Goal: Transaction & Acquisition: Purchase product/service

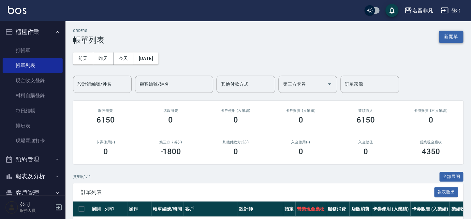
click at [456, 36] on button "新開單" at bounding box center [451, 37] width 24 height 12
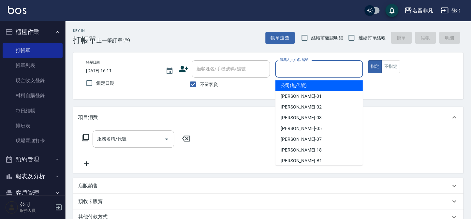
click at [341, 69] on input "服務人員姓名/編號" at bounding box center [319, 68] width 82 height 11
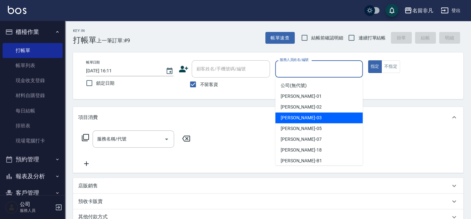
drag, startPoint x: 327, startPoint y: 115, endPoint x: 347, endPoint y: 90, distance: 33.0
click at [327, 116] on div "[PERSON_NAME] -03" at bounding box center [319, 118] width 87 height 11
type input "[PERSON_NAME]-03"
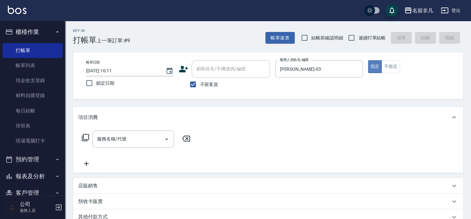
click at [377, 66] on button "指定" at bounding box center [375, 66] width 14 height 13
click at [85, 137] on icon at bounding box center [86, 138] width 8 height 8
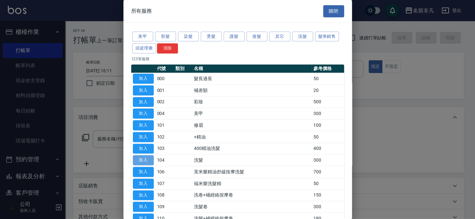
click at [138, 156] on button "加入" at bounding box center [143, 160] width 21 height 10
type input "洗髮(104)"
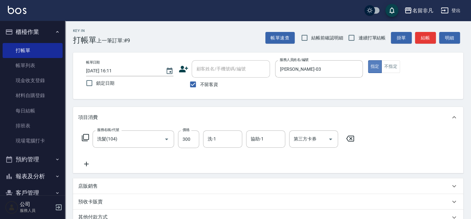
click at [376, 64] on button "指定" at bounding box center [375, 66] width 14 height 13
click at [86, 163] on icon at bounding box center [86, 164] width 5 height 5
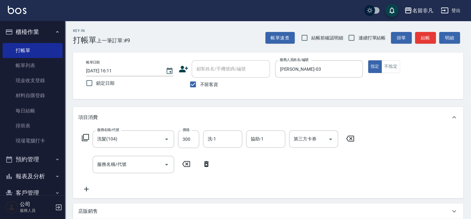
click at [86, 136] on icon at bounding box center [86, 138] width 8 height 8
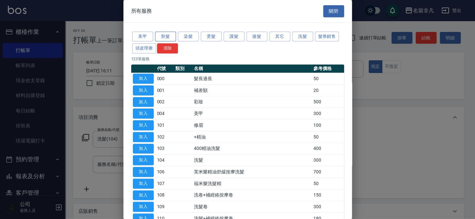
click at [160, 36] on button "剪髮" at bounding box center [165, 37] width 21 height 10
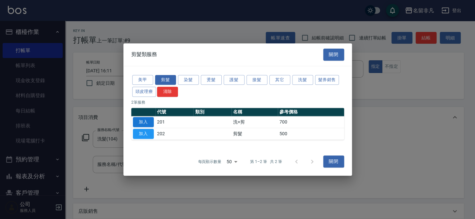
click at [140, 120] on button "加入" at bounding box center [143, 122] width 21 height 10
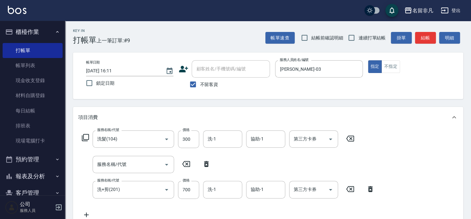
click at [205, 160] on icon at bounding box center [206, 164] width 16 height 8
type input "洗+剪(201)"
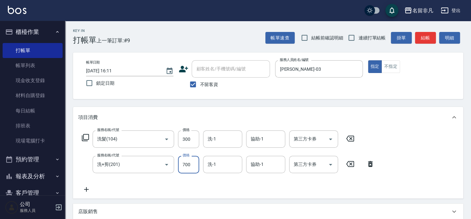
click at [184, 160] on input "700" at bounding box center [188, 165] width 21 height 18
click at [185, 162] on input "700" at bounding box center [188, 165] width 21 height 18
type input "800"
click at [372, 65] on button "指定" at bounding box center [375, 66] width 14 height 13
click at [376, 64] on button "指定" at bounding box center [375, 66] width 14 height 13
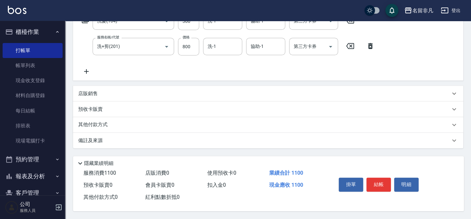
scroll to position [120, 0]
click at [378, 182] on button "結帳" at bounding box center [379, 185] width 24 height 14
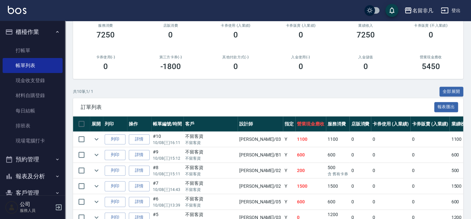
scroll to position [89, 0]
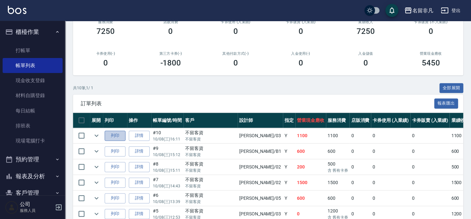
click at [117, 132] on button "列印" at bounding box center [115, 136] width 21 height 10
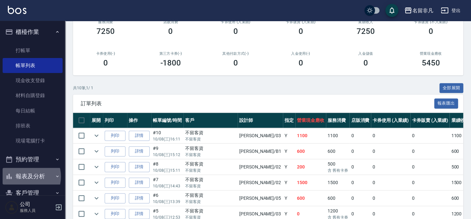
click at [25, 177] on button "報表及分析" at bounding box center [33, 176] width 60 height 17
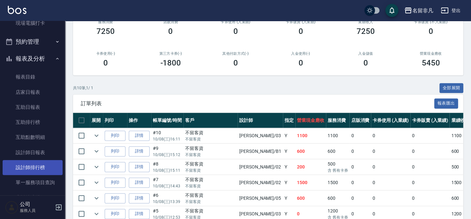
scroll to position [118, 0]
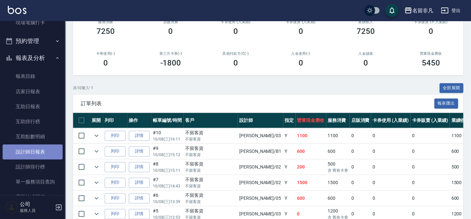
click at [36, 153] on link "設計師日報表" at bounding box center [33, 152] width 60 height 15
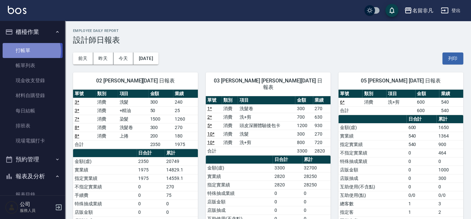
click at [30, 51] on link "打帳單" at bounding box center [33, 50] width 60 height 15
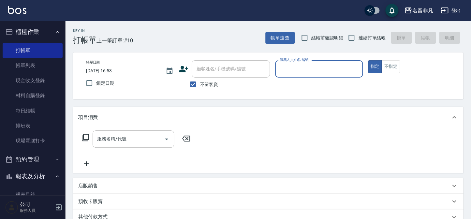
click at [318, 65] on input "服務人員姓名/編號" at bounding box center [319, 68] width 82 height 11
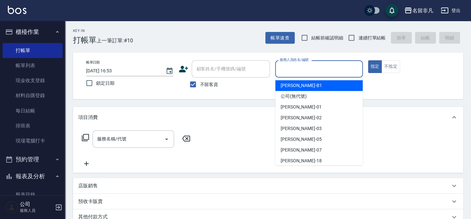
click at [180, 69] on icon at bounding box center [184, 69] width 10 height 10
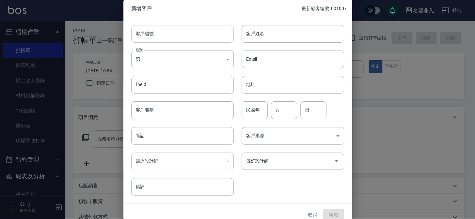
click at [207, 31] on input "客戶編號" at bounding box center [182, 34] width 102 height 18
type input "601226"
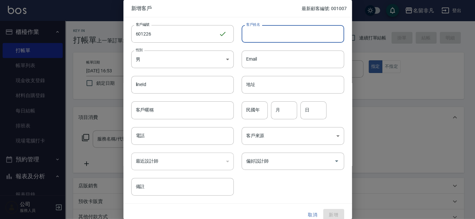
click at [287, 35] on input "客戶姓名" at bounding box center [292, 34] width 102 height 18
type input "[PERSON_NAME]"
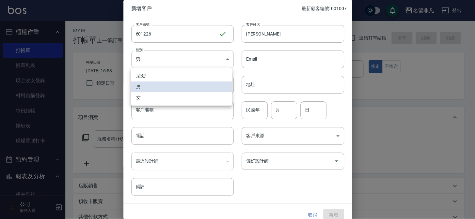
click at [202, 62] on body "名留非凡 登出 櫃檯作業 打帳單 帳單列表 現金收支登錄 材料自購登錄 每日結帳 排班表 現場電腦打卡 預約管理 預約管理 單日預約紀錄 單週預約紀錄 報表及…" at bounding box center [237, 156] width 475 height 312
click at [186, 95] on li "女" at bounding box center [181, 97] width 101 height 11
type input "[DEMOGRAPHIC_DATA]"
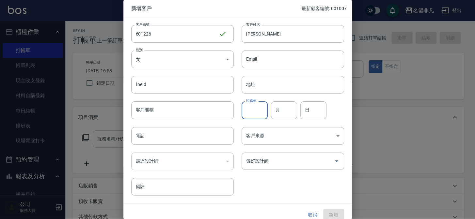
click at [255, 114] on input "民國年" at bounding box center [254, 110] width 26 height 18
type input "60"
type input "12"
type input "26"
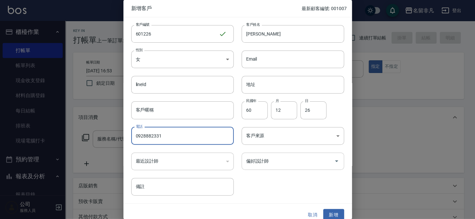
click at [274, 153] on div "偏好設計師" at bounding box center [292, 161] width 102 height 17
type input "0928882331"
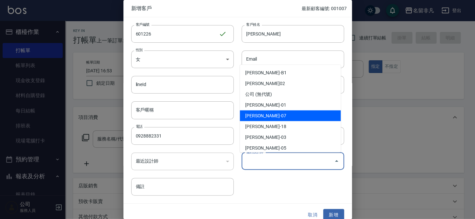
click at [251, 117] on li "[PERSON_NAME]-07" at bounding box center [290, 116] width 101 height 11
type input "[PERSON_NAME]"
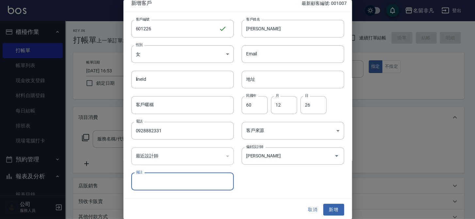
scroll to position [7, 0]
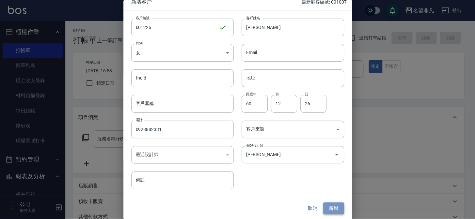
click at [330, 204] on button "新增" at bounding box center [333, 209] width 21 height 12
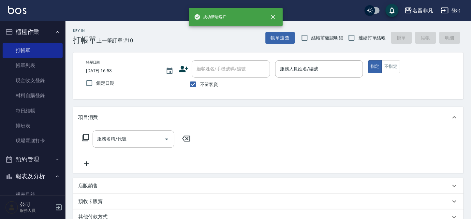
click at [213, 84] on span "不留客資" at bounding box center [209, 84] width 18 height 7
click at [200, 84] on input "不留客資" at bounding box center [193, 85] width 14 height 14
checkbox input "false"
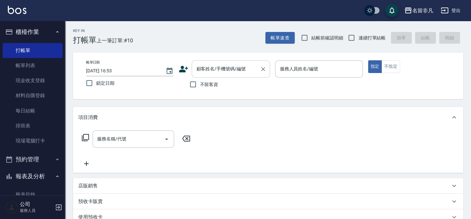
click at [214, 71] on input "顧客姓名/手機號碼/編號" at bounding box center [226, 68] width 63 height 11
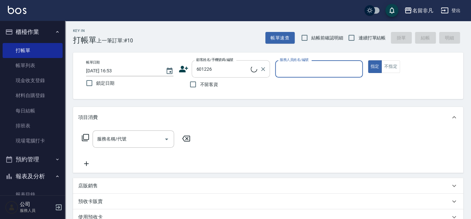
type input "[PERSON_NAME]/0928882331/601226"
type input "[PERSON_NAME]-07"
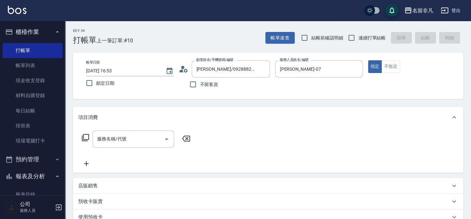
click at [84, 135] on icon at bounding box center [86, 138] width 8 height 8
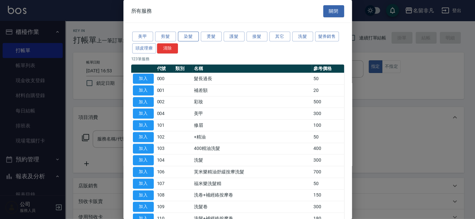
click at [196, 33] on button "染髮" at bounding box center [188, 37] width 21 height 10
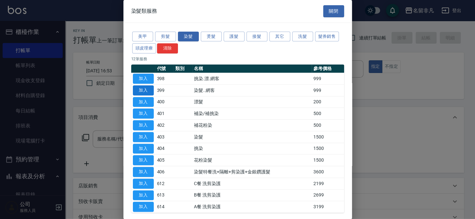
click at [140, 91] on button "加入" at bounding box center [143, 90] width 21 height 10
type input "染髮..網客(399)"
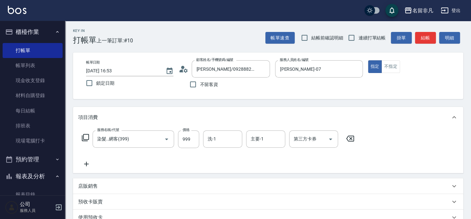
click at [88, 137] on icon at bounding box center [86, 138] width 8 height 8
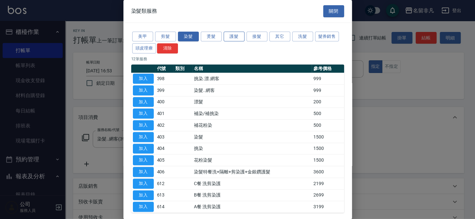
click at [228, 37] on button "護髮" at bounding box center [233, 37] width 21 height 10
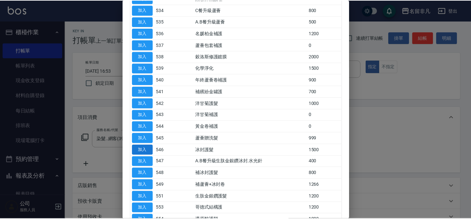
scroll to position [297, 0]
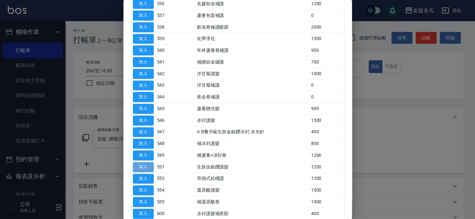
click at [143, 166] on button "加入" at bounding box center [143, 167] width 21 height 10
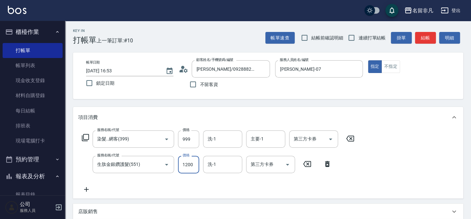
click at [179, 164] on input "1200" at bounding box center [188, 165] width 21 height 18
type input "840"
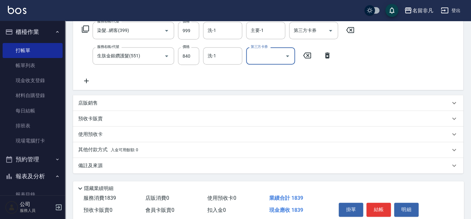
scroll to position [118, 0]
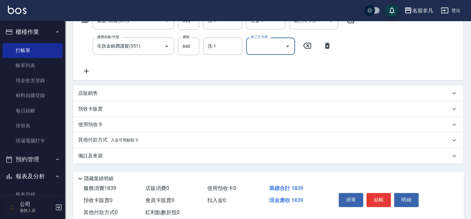
click at [101, 88] on div "店販銷售" at bounding box center [268, 93] width 390 height 16
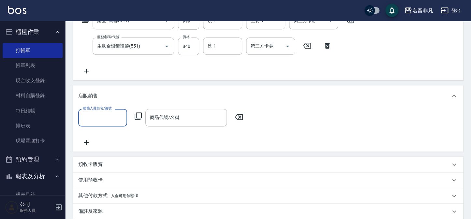
scroll to position [0, 0]
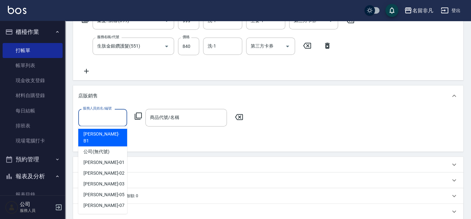
click at [92, 114] on input "服務人員姓名/編號" at bounding box center [102, 117] width 43 height 11
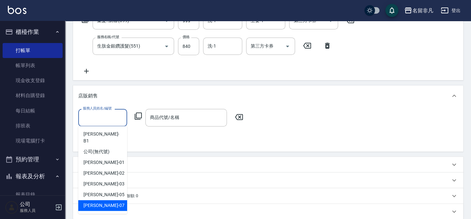
click at [100, 202] on span "[PERSON_NAME]-07" at bounding box center [104, 205] width 41 height 7
type input "[PERSON_NAME]-07"
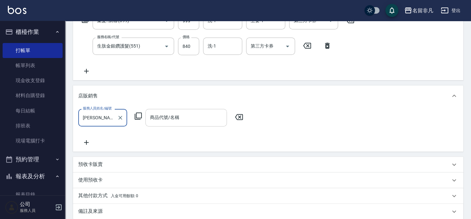
click at [160, 118] on div "商品代號/名稱 商品代號/名稱" at bounding box center [186, 117] width 82 height 17
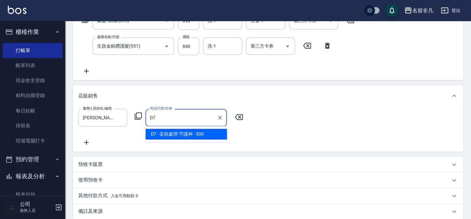
type input "染前處理-守護神"
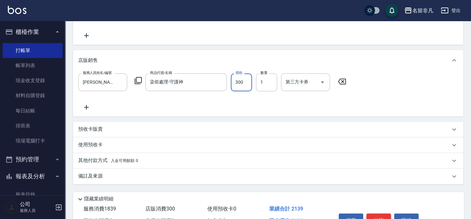
scroll to position [178, 0]
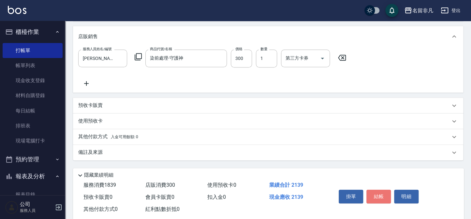
click at [374, 192] on button "結帳" at bounding box center [379, 197] width 24 height 14
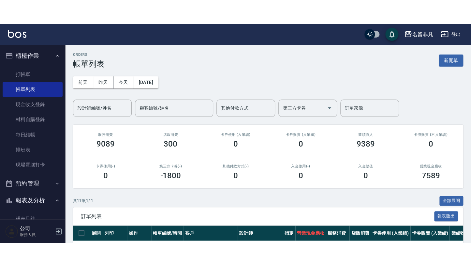
scroll to position [89, 0]
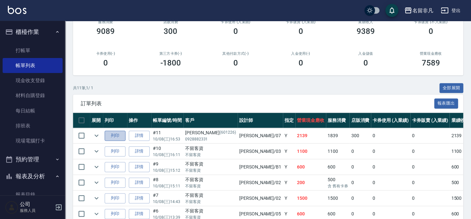
click at [119, 133] on button "列印" at bounding box center [115, 136] width 21 height 10
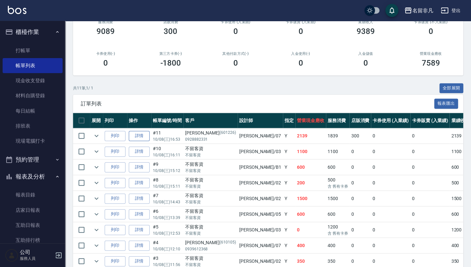
click at [145, 136] on link "詳情" at bounding box center [139, 136] width 21 height 10
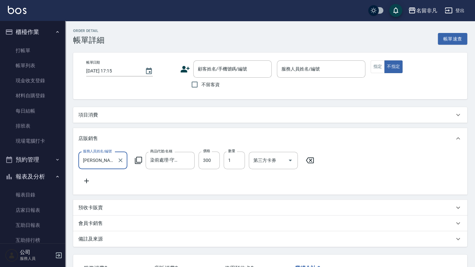
type input "[DATE] 16:53"
type input "[PERSON_NAME]-07"
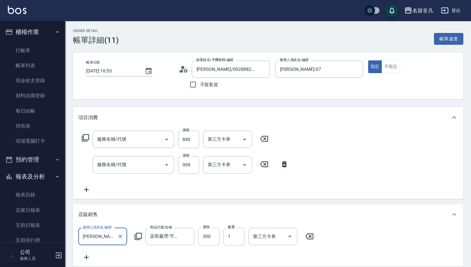
type input "[PERSON_NAME]/0928882331/601226"
type input "生肽金銀鑽護髮(551)"
type input "染髮..網客(399)"
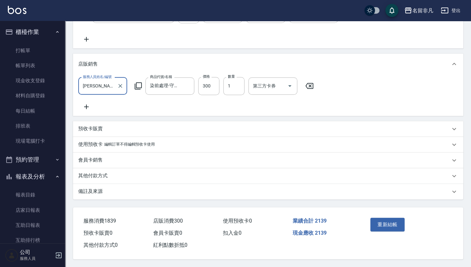
scroll to position [156, 0]
click at [374, 219] on button "重新結帳" at bounding box center [388, 225] width 35 height 14
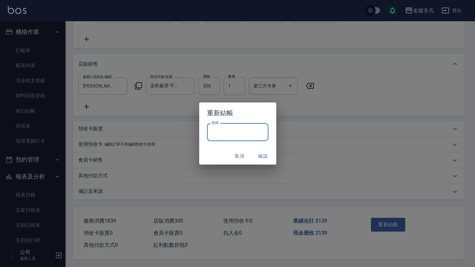
click at [244, 134] on input "密碼" at bounding box center [237, 132] width 61 height 18
click at [325, 205] on div "重新結帳 密碼 密碼 取消 確認" at bounding box center [237, 133] width 475 height 267
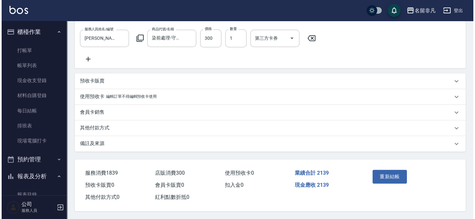
scroll to position [204, 0]
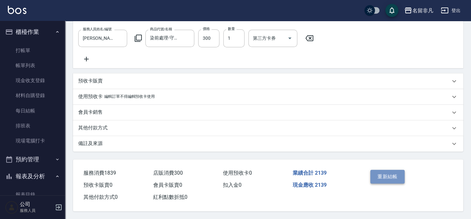
click at [388, 171] on button "重新結帳" at bounding box center [388, 177] width 35 height 14
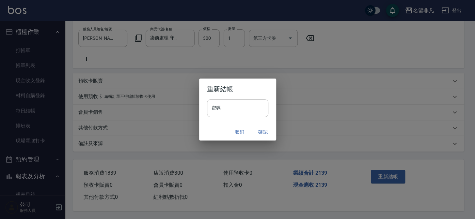
click at [237, 110] on input "密碼" at bounding box center [237, 108] width 61 height 18
type input "*"
click at [248, 111] on input "密碼" at bounding box center [237, 108] width 61 height 18
type input "****"
click at [261, 130] on button "確認" at bounding box center [262, 132] width 21 height 12
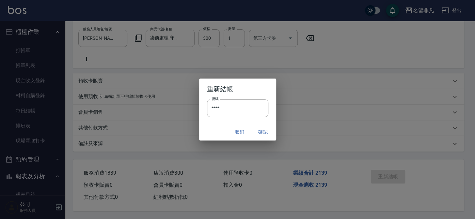
click at [266, 133] on div "Order detail 帳單詳細 (11) 帳單速查 帳單日期 [DATE] 16:53 顧客姓名/手機號碼/編號 [PERSON_NAME]/092888…" at bounding box center [235, 10] width 471 height 417
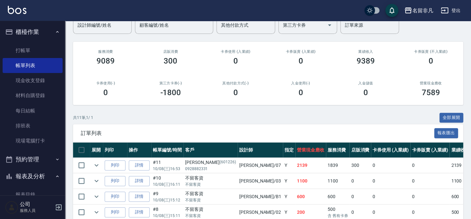
scroll to position [89, 0]
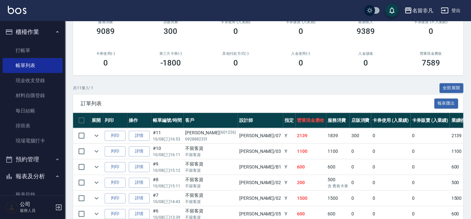
click at [143, 141] on td "詳情" at bounding box center [139, 135] width 24 height 15
click at [142, 138] on link "詳情" at bounding box center [139, 136] width 21 height 10
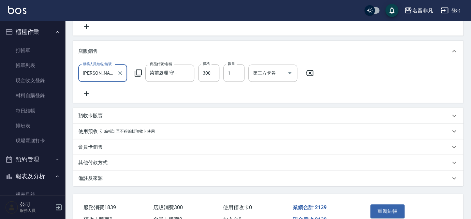
type input "[DATE] 16:53"
type input "[PERSON_NAME]-07"
type input "染髮..網客(399)"
type input "生肽金銀鑽護髮(551)"
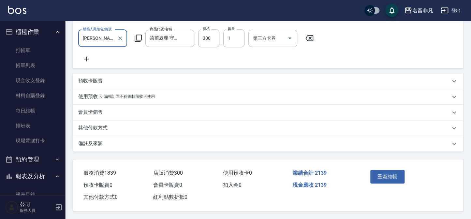
type input "[PERSON_NAME]/0928882331/601226"
click at [85, 128] on p "其他付款方式" at bounding box center [92, 128] width 29 height 7
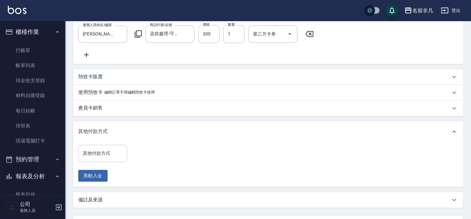
click at [103, 162] on div "其他付款方式" at bounding box center [102, 153] width 49 height 17
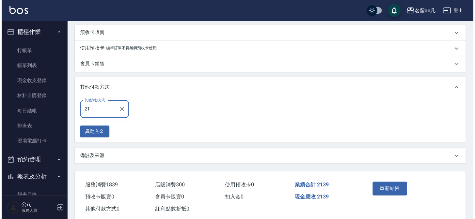
scroll to position [264, 0]
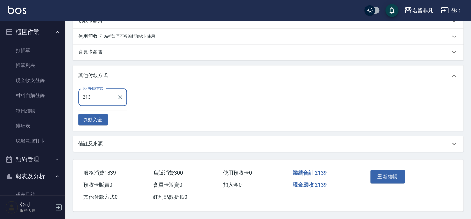
type input "2139"
click at [105, 99] on input "2139" at bounding box center [97, 97] width 33 height 11
click at [117, 98] on icon "Clear" at bounding box center [120, 97] width 7 height 7
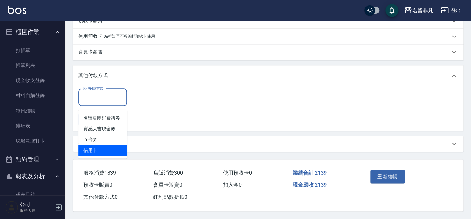
click at [100, 147] on span "信用卡" at bounding box center [102, 150] width 49 height 11
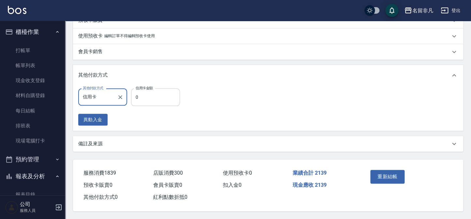
type input "信用卡"
click at [152, 92] on input "0" at bounding box center [155, 97] width 49 height 18
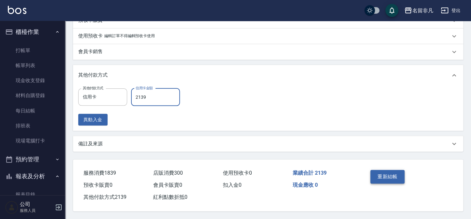
type input "2139"
click at [397, 174] on button "重新結帳" at bounding box center [388, 177] width 35 height 14
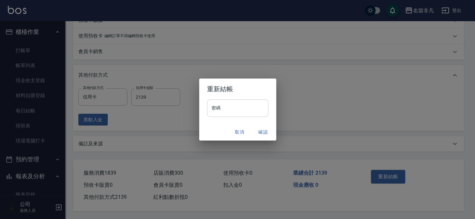
click at [241, 114] on input "密碼" at bounding box center [237, 108] width 61 height 18
type input "*"
type input "****"
click at [259, 133] on button "確認" at bounding box center [262, 132] width 21 height 12
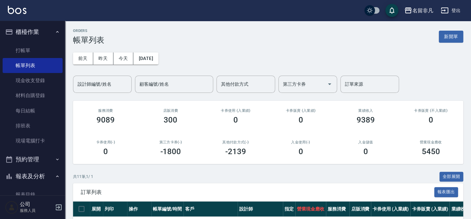
click at [24, 33] on button "櫃檯作業" at bounding box center [33, 31] width 60 height 17
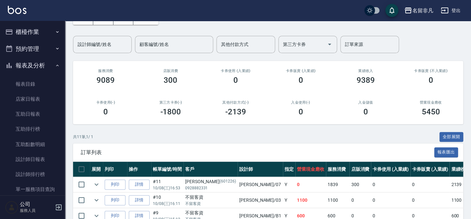
scroll to position [29, 0]
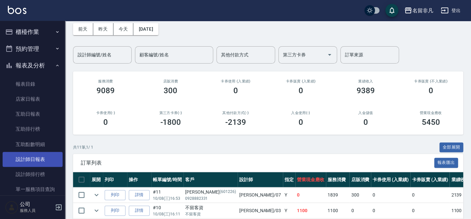
click at [39, 161] on link "設計師日報表" at bounding box center [33, 159] width 60 height 15
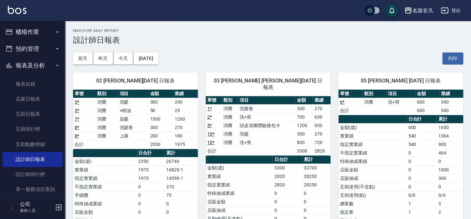
click at [202, 156] on div "03 [PERSON_NAME] [PERSON_NAME][DATE] 日報表 單號 類別 項目 金額 業績 1 * 消費 洗髮卷 300 270 2 * …" at bounding box center [264, 187] width 133 height 245
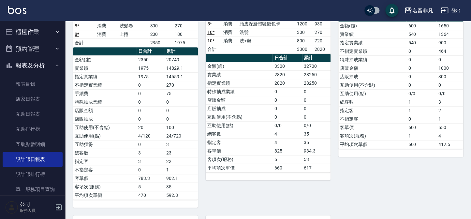
scroll to position [89, 0]
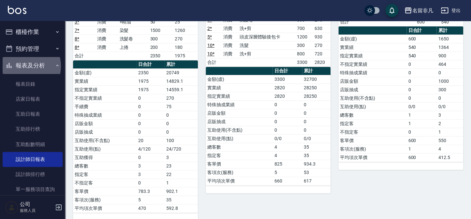
click at [23, 66] on button "報表及分析" at bounding box center [33, 65] width 60 height 17
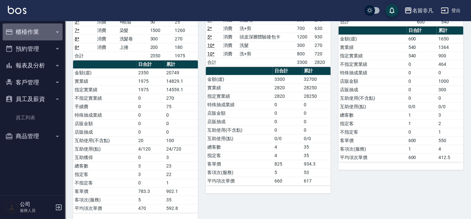
click at [28, 30] on button "櫃檯作業" at bounding box center [33, 31] width 60 height 17
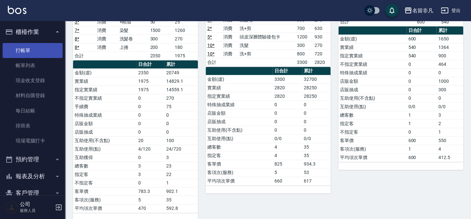
click at [32, 53] on link "打帳單" at bounding box center [33, 50] width 60 height 15
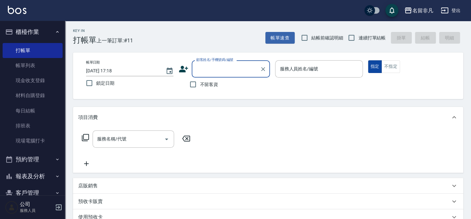
click at [373, 64] on button "指定" at bounding box center [375, 66] width 14 height 13
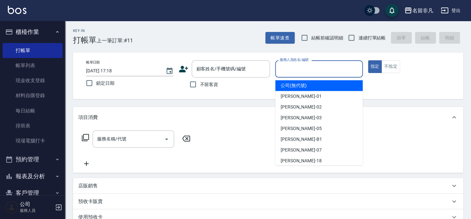
click at [325, 69] on input "服務人員姓名/編號" at bounding box center [319, 68] width 82 height 11
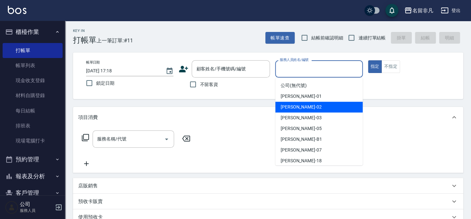
click at [299, 106] on span "[PERSON_NAME]-02" at bounding box center [301, 107] width 41 height 7
type input "[PERSON_NAME]02"
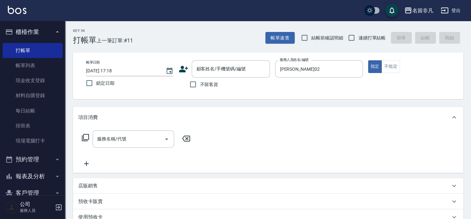
click at [83, 136] on icon at bounding box center [85, 137] width 7 height 7
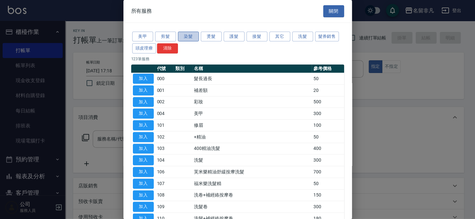
click at [183, 36] on button "染髮" at bounding box center [188, 37] width 21 height 10
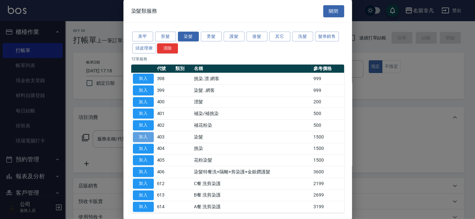
drag, startPoint x: 150, startPoint y: 137, endPoint x: 152, endPoint y: 145, distance: 8.2
click at [150, 137] on button "加入" at bounding box center [143, 137] width 21 height 10
type input "染髮(403)"
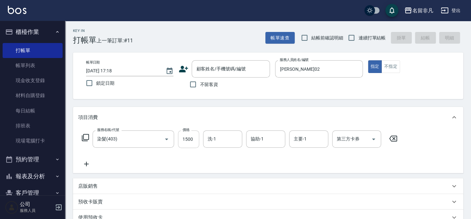
click at [197, 141] on input "1500" at bounding box center [188, 139] width 21 height 18
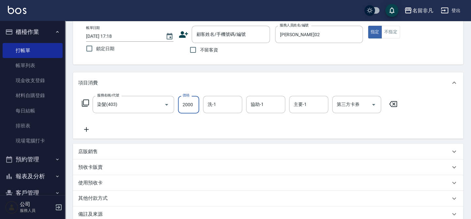
scroll to position [21, 0]
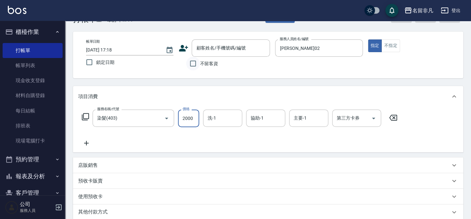
type input "2000"
drag, startPoint x: 193, startPoint y: 63, endPoint x: 200, endPoint y: 69, distance: 9.7
click at [194, 64] on input "不留客資" at bounding box center [193, 64] width 14 height 14
checkbox input "true"
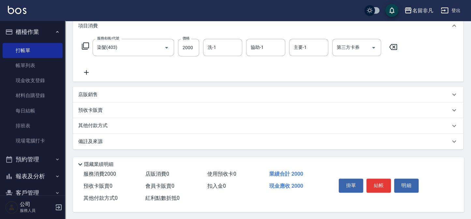
scroll to position [94, 0]
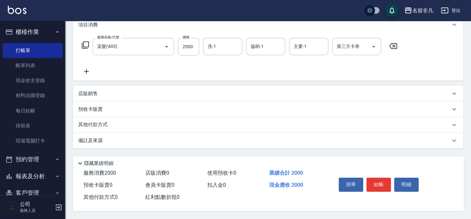
click at [374, 179] on button "結帳" at bounding box center [379, 185] width 24 height 14
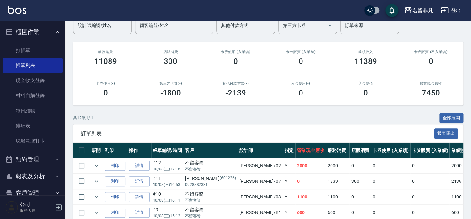
scroll to position [59, 0]
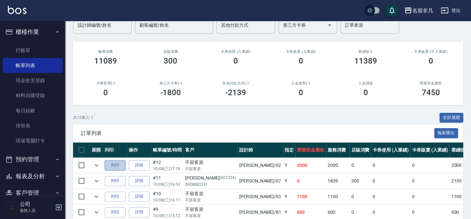
click at [111, 161] on button "列印" at bounding box center [115, 165] width 21 height 10
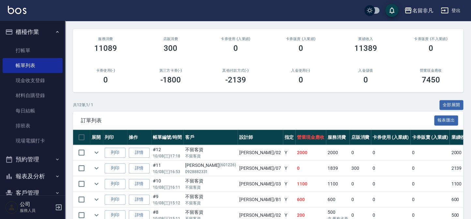
scroll to position [0, 0]
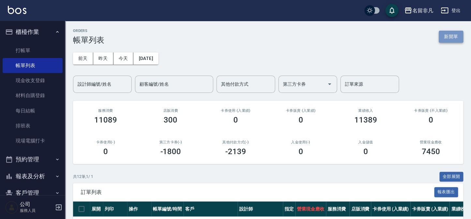
click at [452, 41] on button "新開單" at bounding box center [451, 37] width 24 height 12
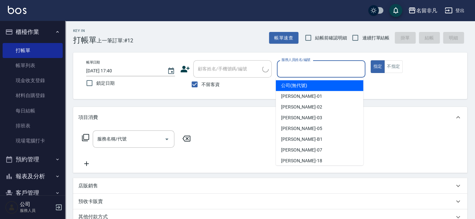
click at [311, 69] on input "服務人員姓名/編號" at bounding box center [321, 68] width 83 height 11
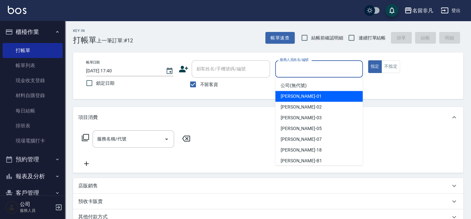
click at [309, 99] on div "[PERSON_NAME] -01" at bounding box center [319, 96] width 87 height 11
type input "[PERSON_NAME]-01"
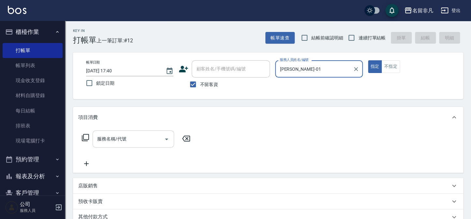
click at [149, 145] on div "服務名稱/代號" at bounding box center [134, 138] width 82 height 17
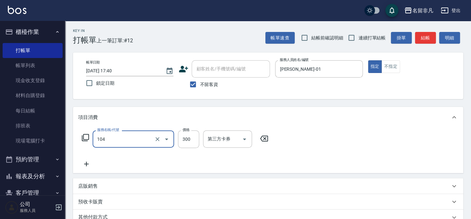
type input "洗髮(104)"
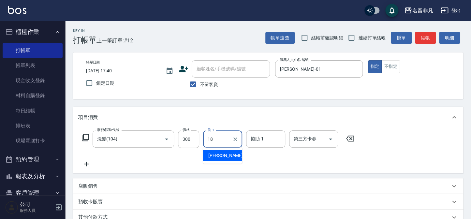
type input "[PERSON_NAME]-18"
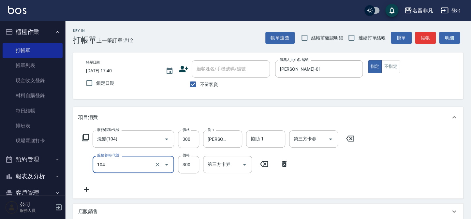
type input "洗髮(104)"
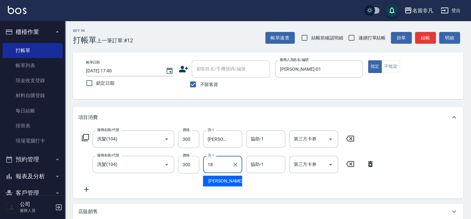
type input "[PERSON_NAME]-18"
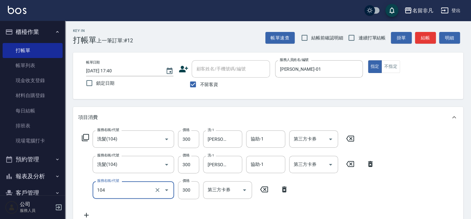
type input "洗髮(104)"
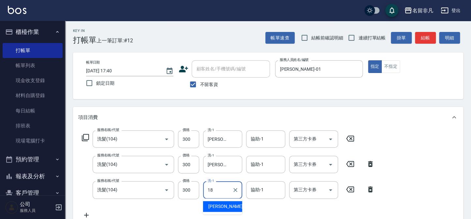
type input "[PERSON_NAME]-18"
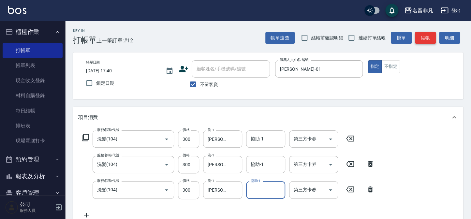
click at [425, 36] on button "結帳" at bounding box center [425, 38] width 21 height 12
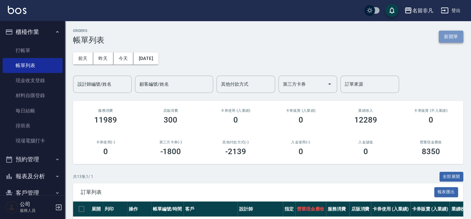
click at [441, 38] on button "新開單" at bounding box center [451, 37] width 24 height 12
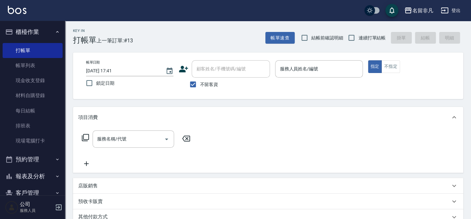
click at [211, 84] on span "不留客資" at bounding box center [209, 84] width 18 height 7
click at [200, 84] on input "不留客資" at bounding box center [193, 85] width 14 height 14
checkbox input "false"
click at [234, 75] on div "顧客姓名/手機號碼/編號" at bounding box center [231, 68] width 78 height 17
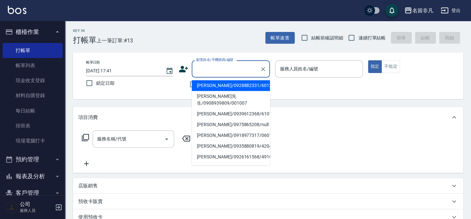
type input "ㄘ"
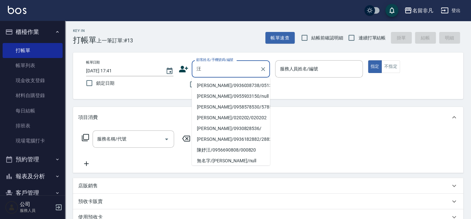
click at [231, 86] on li "[PERSON_NAME]/0936038738/05138" at bounding box center [231, 85] width 78 height 11
type input "[PERSON_NAME]/0936038738/05138"
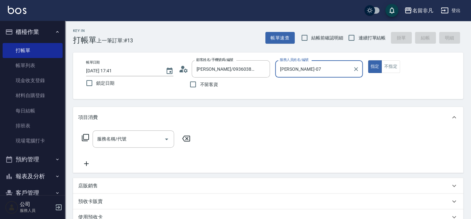
type input "[PERSON_NAME]-07"
click at [134, 144] on input "服務名稱/代號" at bounding box center [129, 138] width 66 height 11
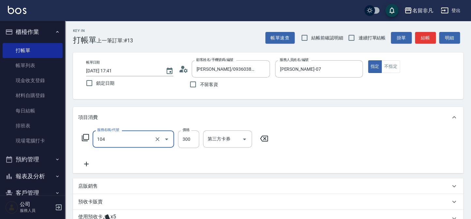
type input "洗髮(104)"
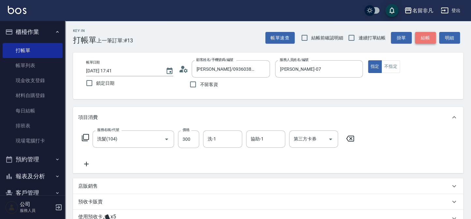
click at [418, 36] on button "結帳" at bounding box center [425, 38] width 21 height 12
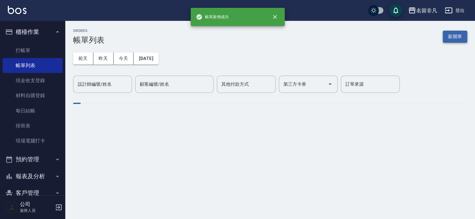
click at [444, 34] on button "新開單" at bounding box center [454, 37] width 24 height 12
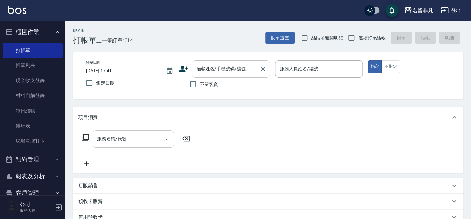
drag, startPoint x: 219, startPoint y: 51, endPoint x: 225, endPoint y: 68, distance: 17.9
click at [219, 53] on div "Key In 打帳單 上一筆訂單:#14 帳單速查 結帳前確認明細 連續打單結帳 掛單 結帳 明細 帳單日期 [DATE] 17:41 鎖定日期 顧客姓名/手…" at bounding box center [268, 174] width 406 height 306
click at [225, 69] on input "顧客姓名/手機號碼/編號" at bounding box center [226, 68] width 63 height 11
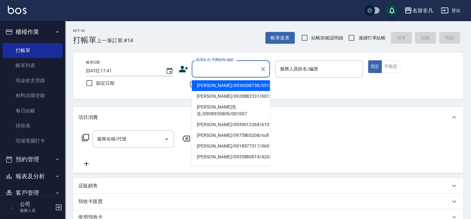
drag, startPoint x: 228, startPoint y: 86, endPoint x: 297, endPoint y: 68, distance: 71.1
click at [229, 86] on li "[PERSON_NAME]/0936038738/05138" at bounding box center [231, 85] width 78 height 11
type input "[PERSON_NAME]/0936038738/05138"
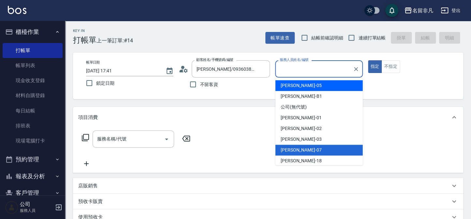
click at [297, 68] on input "服務人員姓名/編號" at bounding box center [314, 68] width 72 height 11
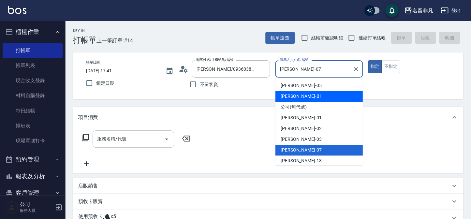
drag, startPoint x: 303, startPoint y: 97, endPoint x: 299, endPoint y: 97, distance: 3.9
click at [303, 97] on span "[PERSON_NAME] -B1" at bounding box center [301, 96] width 41 height 7
type input "[PERSON_NAME]-B1"
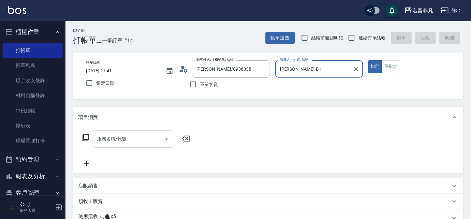
click at [143, 137] on input "服務名稱/代號" at bounding box center [129, 138] width 66 height 11
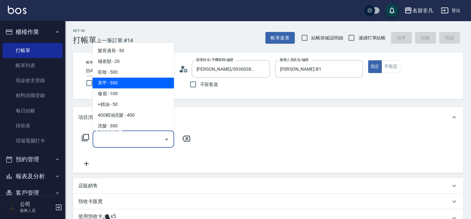
click at [138, 78] on span "美甲 - 300" at bounding box center [134, 83] width 82 height 11
type input "美甲(004)"
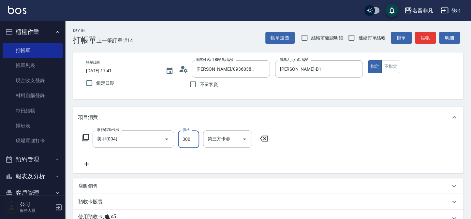
click at [195, 139] on input "300" at bounding box center [188, 139] width 21 height 18
type input "250"
click at [415, 37] on button "結帳" at bounding box center [425, 38] width 21 height 12
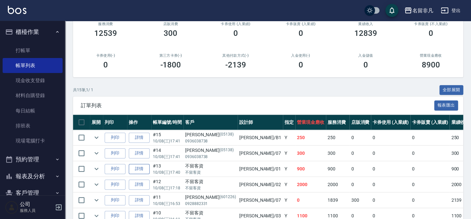
scroll to position [89, 0]
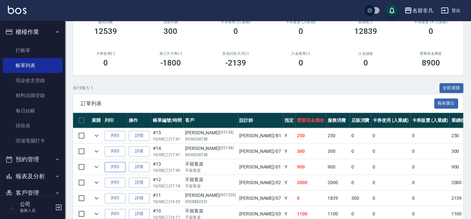
click at [118, 168] on button "列印" at bounding box center [115, 167] width 21 height 10
click at [111, 151] on button "列印" at bounding box center [115, 151] width 21 height 10
click at [119, 134] on button "列印" at bounding box center [115, 136] width 21 height 10
